Goal: Task Accomplishment & Management: Use online tool/utility

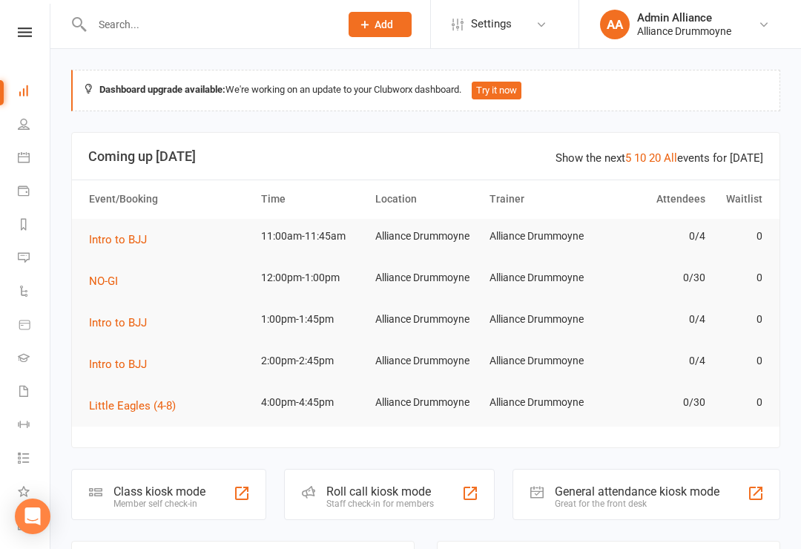
click at [203, 494] on div "Class kiosk mode" at bounding box center [159, 491] width 92 height 14
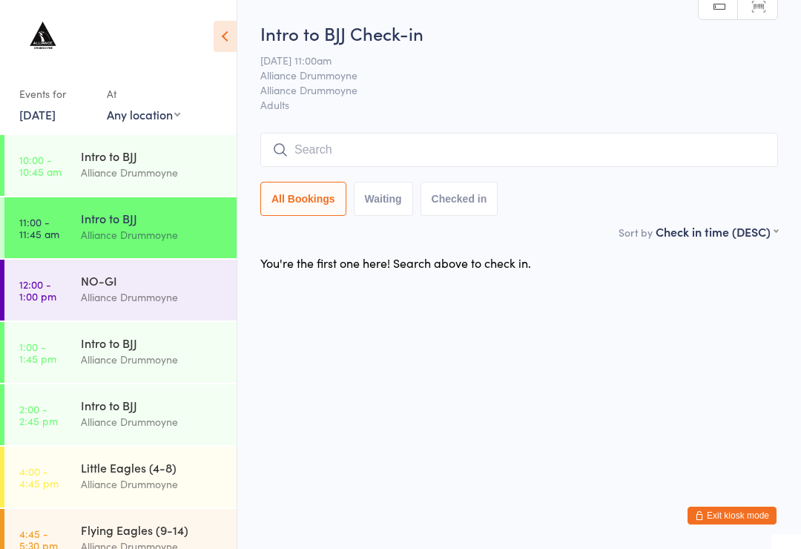
click at [145, 285] on div "NO-GI" at bounding box center [152, 280] width 143 height 16
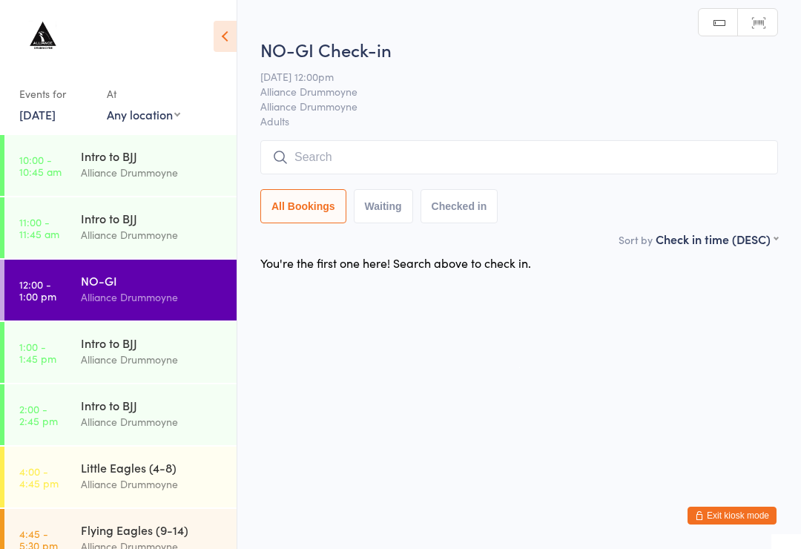
click at [536, 171] on input "search" at bounding box center [518, 157] width 517 height 34
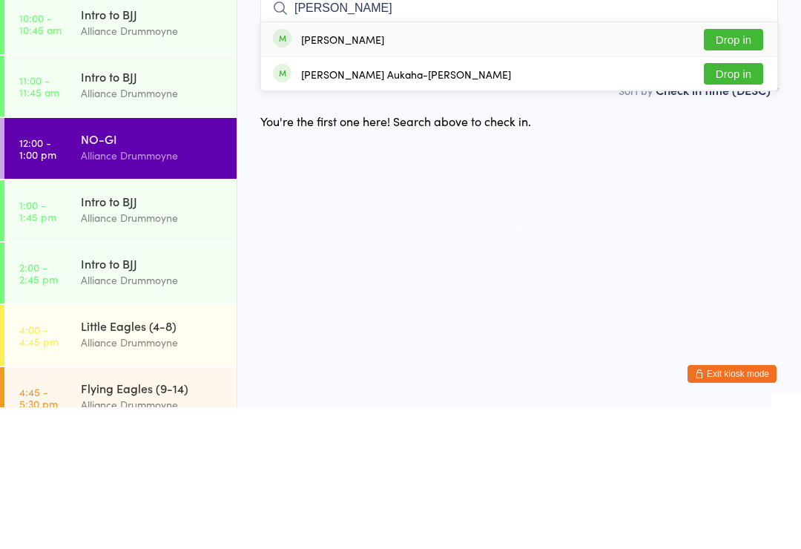
type input "Matt"
click at [746, 205] on button "Drop in" at bounding box center [732, 215] width 59 height 21
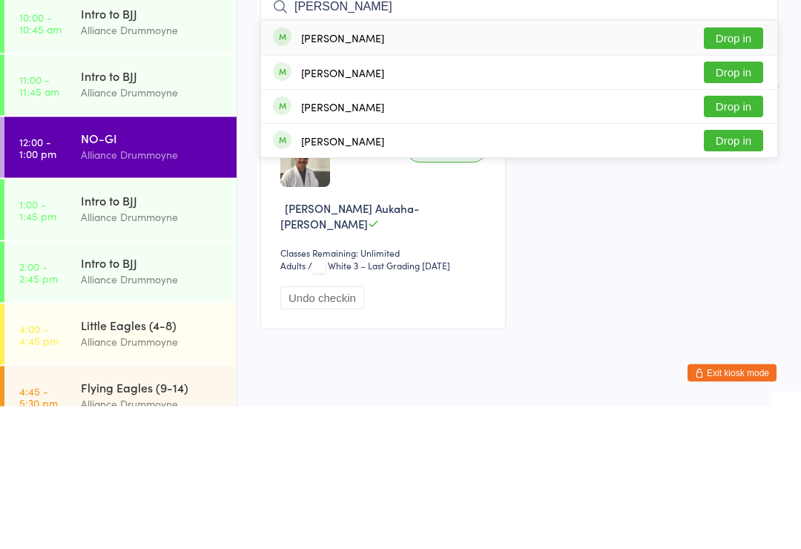
type input "Alexander"
click at [743, 170] on button "Drop in" at bounding box center [732, 180] width 59 height 21
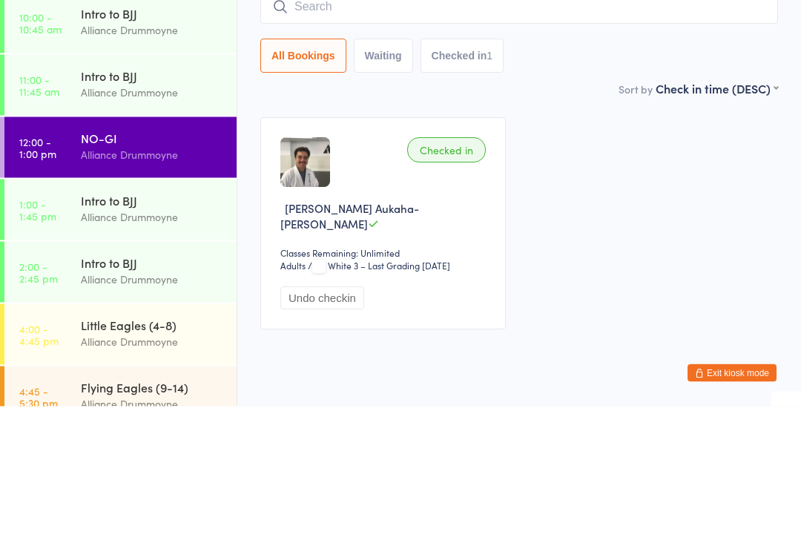
scroll to position [29, 0]
